Goal: Task Accomplishment & Management: Manage account settings

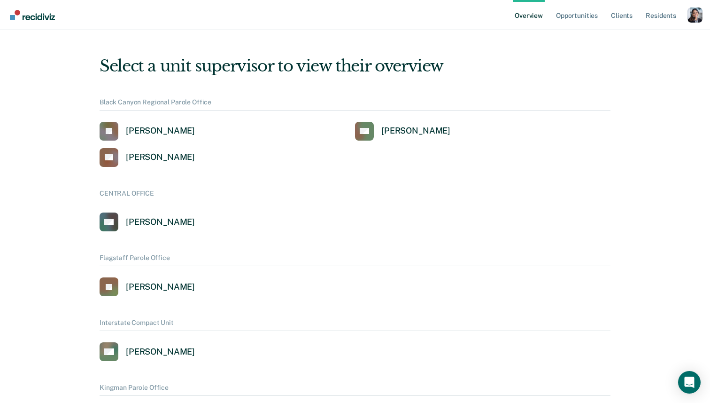
click at [692, 13] on div "Profile dropdown button" at bounding box center [695, 15] width 15 height 15
click at [646, 39] on link "Profile" at bounding box center [658, 38] width 76 height 8
